Goal: Check status: Check status

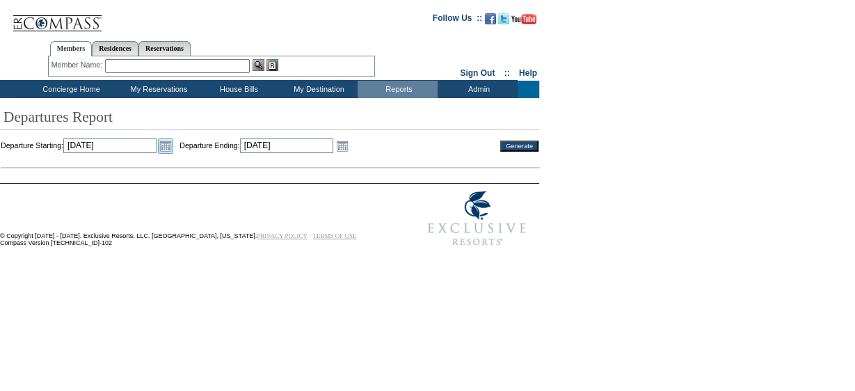
click at [173, 149] on link "Open the calendar popup." at bounding box center [165, 145] width 15 height 15
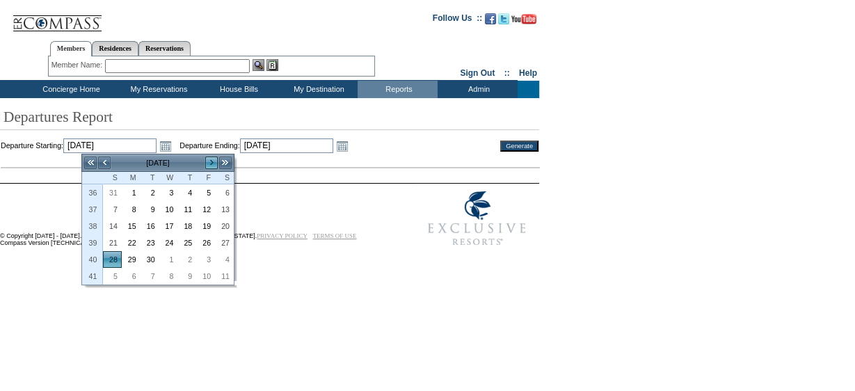
click at [207, 161] on link ">" at bounding box center [211, 163] width 14 height 14
click at [209, 164] on link ">" at bounding box center [211, 163] width 14 height 14
click at [100, 160] on link "<" at bounding box center [104, 163] width 14 height 14
click at [167, 190] on link "1" at bounding box center [168, 192] width 17 height 15
type input "[DATE]"
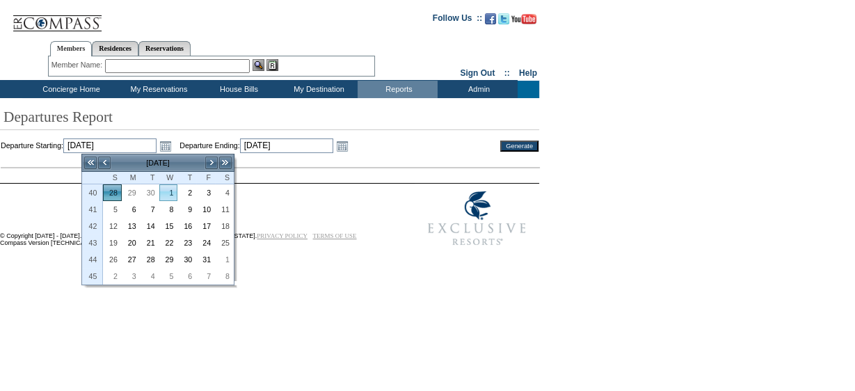
type input "[DATE]"
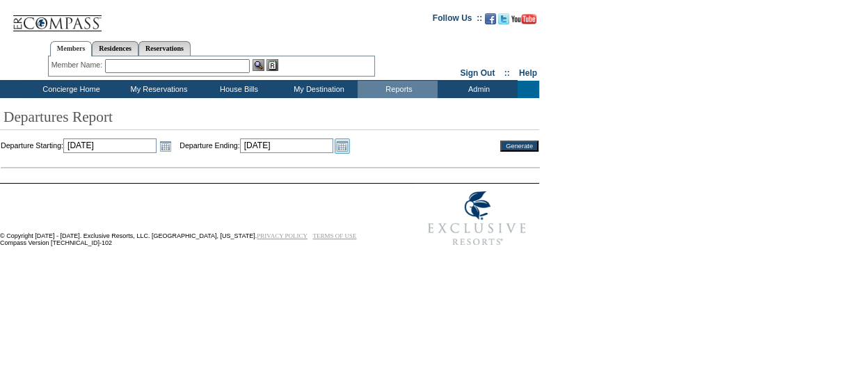
click at [350, 150] on link "Open the calendar popup." at bounding box center [342, 145] width 15 height 15
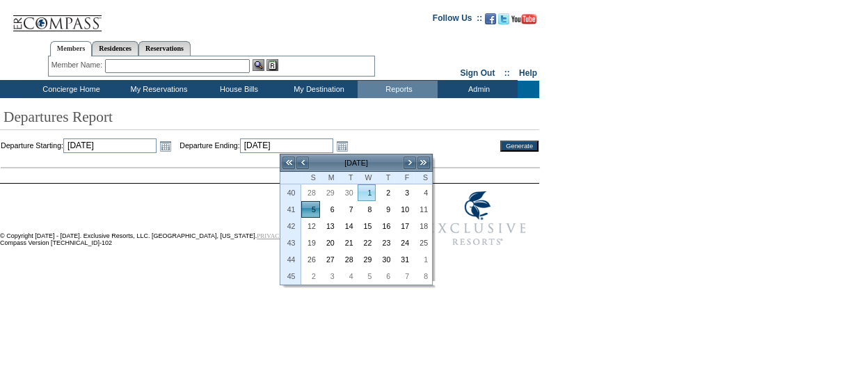
click at [375, 191] on link "1" at bounding box center [366, 192] width 17 height 15
type input "[DATE]"
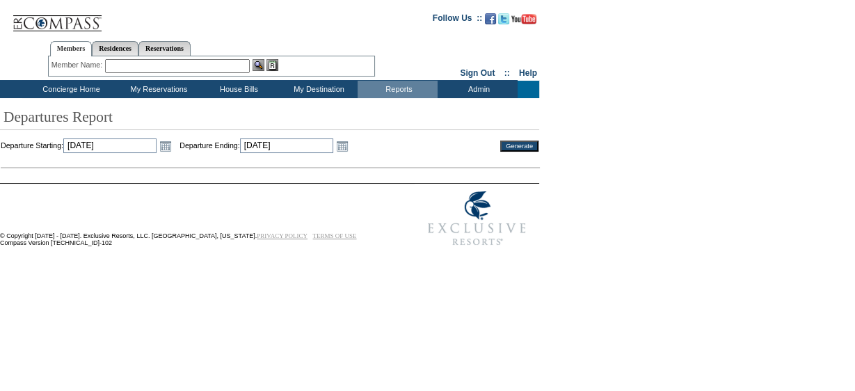
click at [515, 145] on input "Generate" at bounding box center [519, 145] width 38 height 11
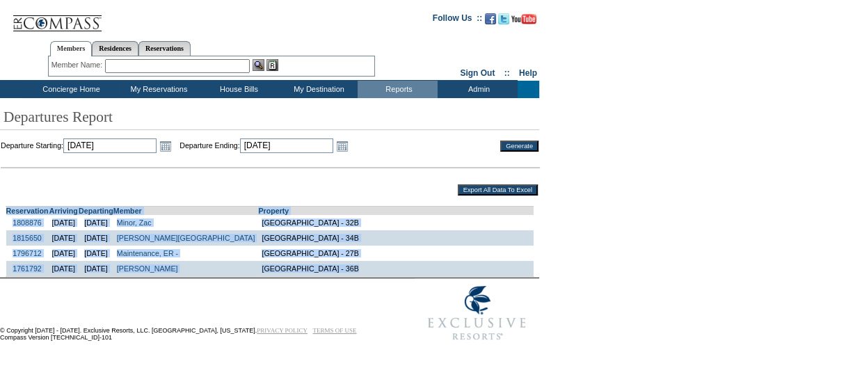
drag, startPoint x: 1, startPoint y: 211, endPoint x: 338, endPoint y: 276, distance: 342.9
click at [338, 276] on td "Reservation Arriving Departing Member Property 1808876 [DATE] [DATE] Minor, Zac…" at bounding box center [270, 237] width 538 height 79
copy td "Reservation Arriving Departing Member Property 1808876 [DATE] [DATE] Minor, Zac…"
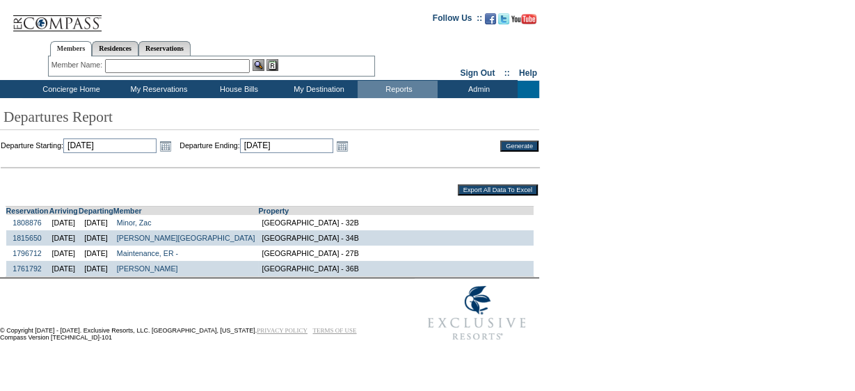
click at [350, 288] on td "© Copyright [DATE] - [DATE]. Exclusive Resorts, LLC. [GEOGRAPHIC_DATA], [US_STA…" at bounding box center [199, 313] width 399 height 70
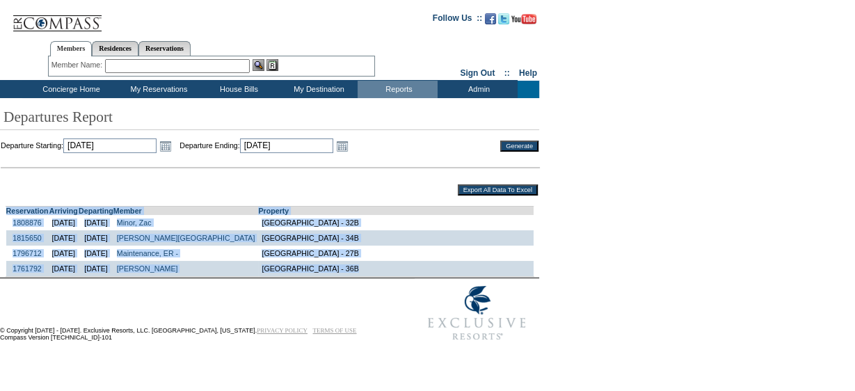
drag, startPoint x: 1, startPoint y: 211, endPoint x: 336, endPoint y: 274, distance: 341.1
click at [337, 275] on td "Reservation Arriving Departing Member Property 1808876 [DATE] [DATE] Minor, Zac…" at bounding box center [270, 237] width 538 height 79
copy td "Reservation Arriving Departing Member Property 1808876 [DATE] [DATE] Minor, Zac…"
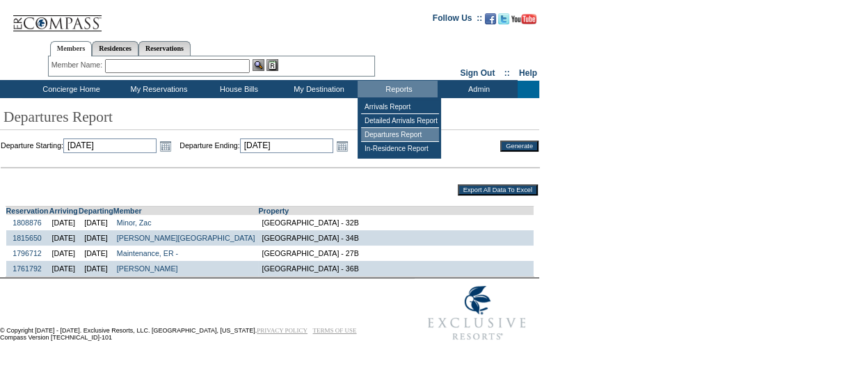
click at [392, 134] on td "Departures Report" at bounding box center [400, 135] width 78 height 14
